Goal: Task Accomplishment & Management: Complete application form

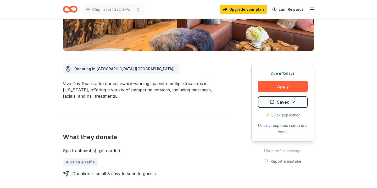
scroll to position [104, 0]
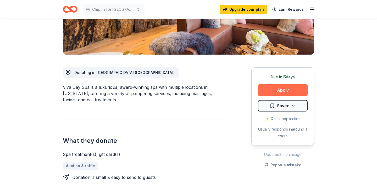
click at [283, 90] on button "Apply" at bounding box center [283, 90] width 50 height 12
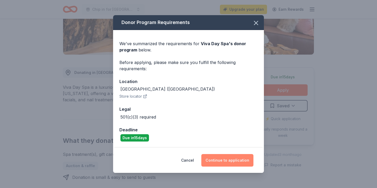
click at [236, 161] on button "Continue to application" at bounding box center [227, 160] width 52 height 13
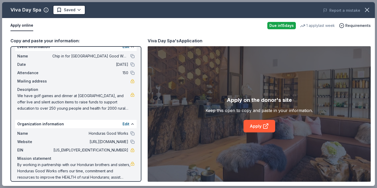
scroll to position [14, 0]
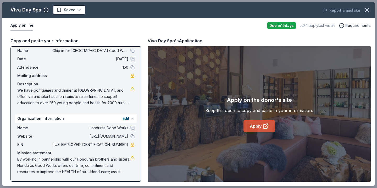
click at [258, 126] on link "Apply" at bounding box center [259, 126] width 32 height 13
click at [115, 103] on span "We have golf games and dinner at [GEOGRAPHIC_DATA], and offer live and silent a…" at bounding box center [73, 96] width 113 height 19
click at [95, 104] on span "We have golf games and dinner at [GEOGRAPHIC_DATA], and offer live and silent a…" at bounding box center [73, 96] width 113 height 19
click at [114, 104] on span "We have golf games and dinner at [GEOGRAPHIC_DATA], and offer live and silent a…" at bounding box center [73, 96] width 113 height 19
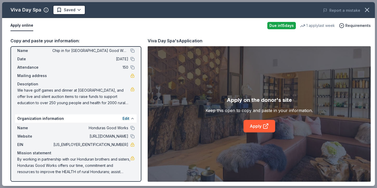
click at [133, 118] on button at bounding box center [132, 119] width 4 height 4
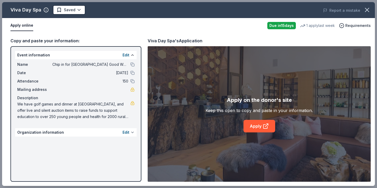
scroll to position [0, 0]
click at [132, 133] on button at bounding box center [132, 133] width 4 height 4
